Goal: Information Seeking & Learning: Check status

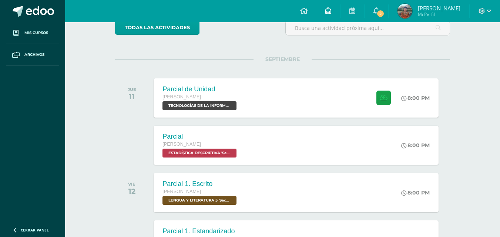
scroll to position [81, 0]
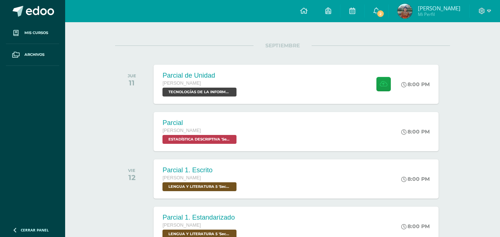
click at [409, 8] on img at bounding box center [404, 11] width 15 height 15
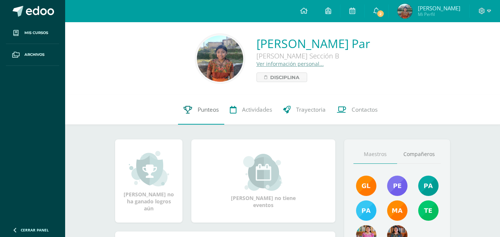
click at [215, 111] on span "Punteos" at bounding box center [208, 110] width 21 height 8
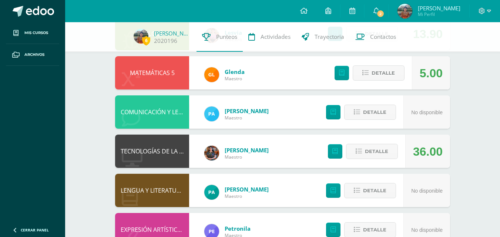
scroll to position [216, 0]
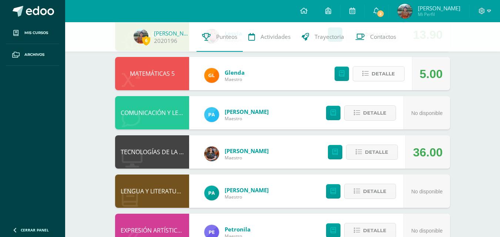
click at [367, 68] on button "Detalle" at bounding box center [379, 73] width 52 height 15
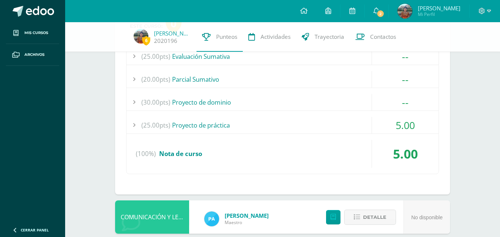
scroll to position [305, 0]
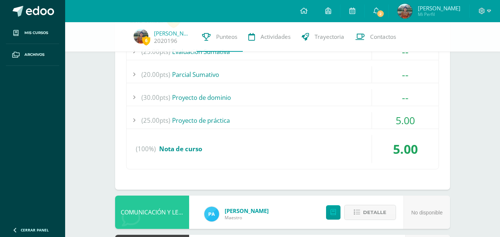
click at [355, 120] on div "(25.00pts) Proyecto de práctica" at bounding box center [283, 120] width 312 height 17
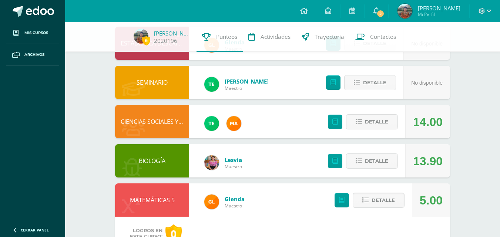
scroll to position [81, 0]
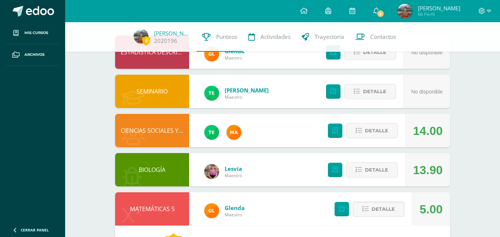
click at [419, 209] on div "5.00" at bounding box center [431, 208] width 38 height 33
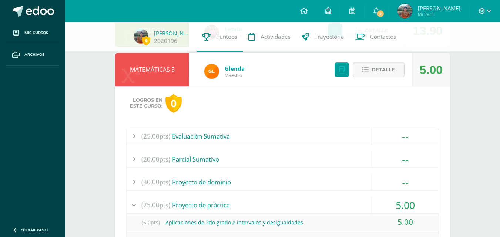
scroll to position [518, 0]
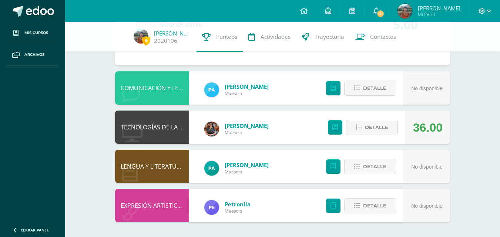
click at [443, 192] on div "No disponible" at bounding box center [426, 205] width 47 height 33
click at [400, 132] on div "Detalle" at bounding box center [361, 127] width 88 height 33
click at [380, 127] on span "Detalle" at bounding box center [376, 128] width 23 height 14
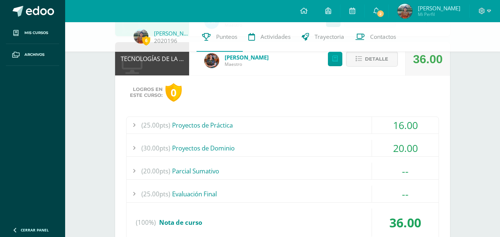
scroll to position [587, 0]
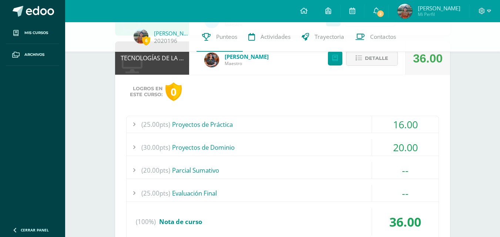
click at [341, 128] on div "(25.00pts) Proyectos de Práctica" at bounding box center [283, 124] width 312 height 17
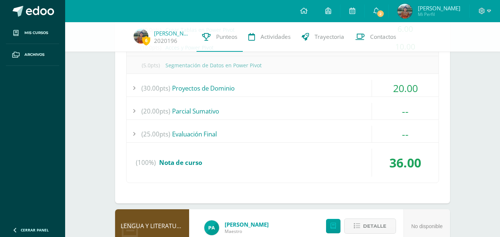
scroll to position [612, 0]
click at [329, 91] on div "(30.00pts) Proyectos de Dominio" at bounding box center [283, 87] width 312 height 17
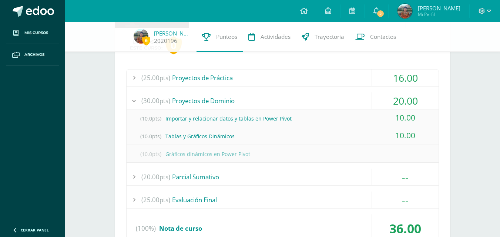
scroll to position [543, 0]
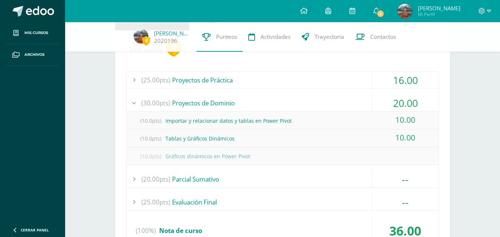
click at [330, 110] on div "(30.00pts) Proyectos de Dominio" at bounding box center [283, 103] width 312 height 17
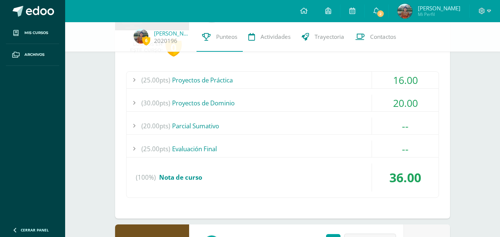
click at [337, 75] on div "(25.00pts) Proyectos de Práctica" at bounding box center [283, 80] width 312 height 17
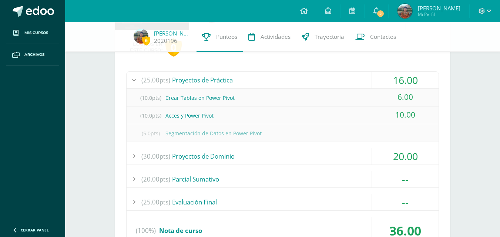
click at [337, 75] on div "(25.00pts) Proyectos de Práctica" at bounding box center [283, 80] width 312 height 17
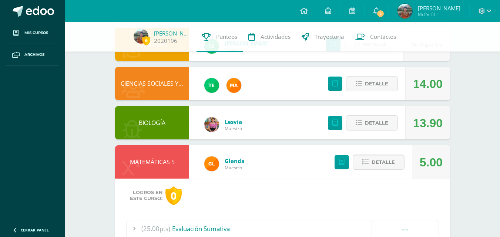
scroll to position [73, 0]
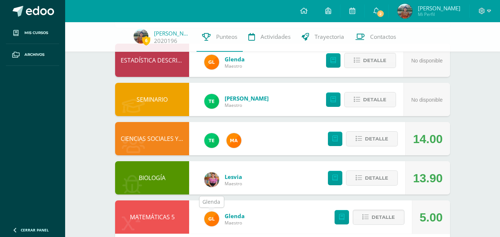
click at [213, 215] on img at bounding box center [211, 219] width 15 height 15
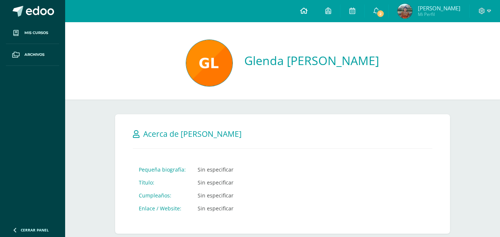
click at [309, 15] on link at bounding box center [303, 11] width 25 height 22
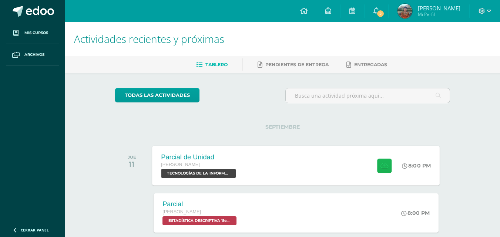
click at [384, 162] on icon at bounding box center [384, 165] width 8 height 6
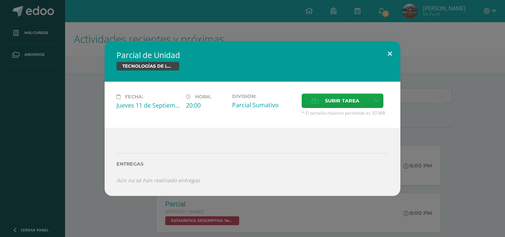
click at [392, 59] on button at bounding box center [390, 53] width 21 height 25
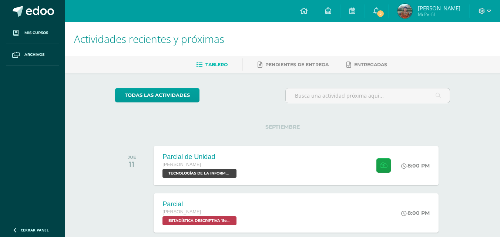
drag, startPoint x: 388, startPoint y: 55, endPoint x: 393, endPoint y: 63, distance: 8.8
drag, startPoint x: 393, startPoint y: 63, endPoint x: 403, endPoint y: 85, distance: 24.8
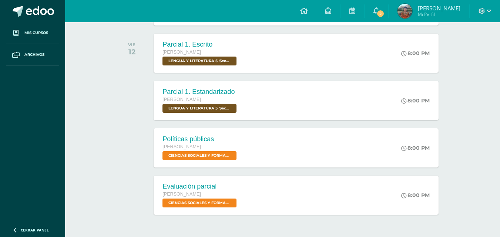
drag, startPoint x: 448, startPoint y: 211, endPoint x: 443, endPoint y: 223, distance: 13.1
click at [443, 223] on div "todas las Actividades No tienes actividades Échale un vistazo a los demás perío…" at bounding box center [282, 64] width 364 height 396
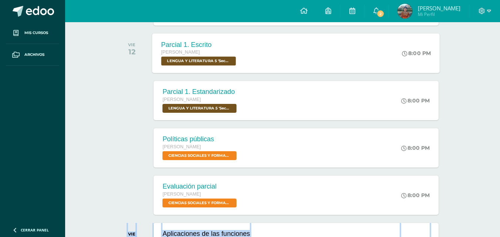
scroll to position [0, 0]
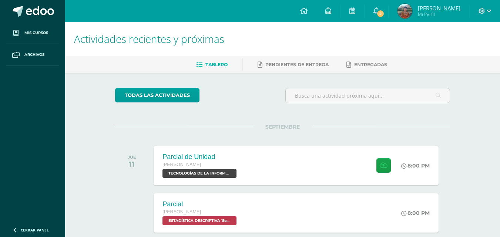
click at [127, 129] on div "SEPTIEMBRE JUE 11 Parcial de Unidad Quinto Bachillerato TECNOLOGÍAS DE LA INFOR…" at bounding box center [282, 157] width 335 height 60
click at [316, 17] on link at bounding box center [303, 11] width 25 height 22
click at [292, 127] on span "SEPTIEMBRE" at bounding box center [282, 127] width 58 height 7
